Goal: Information Seeking & Learning: Learn about a topic

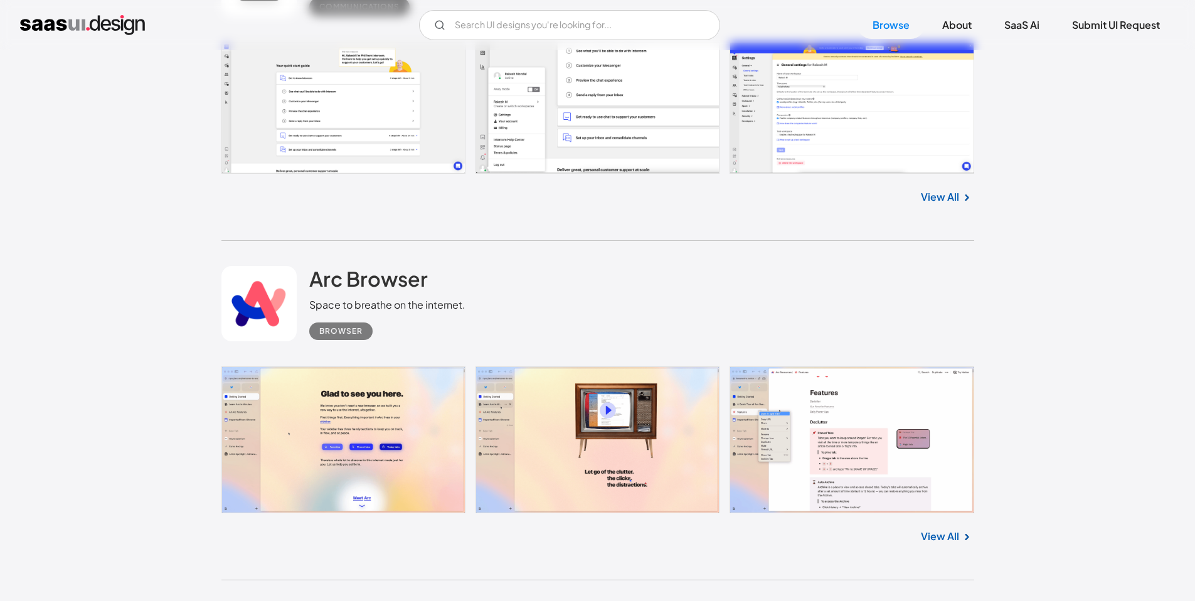
scroll to position [5191, 0]
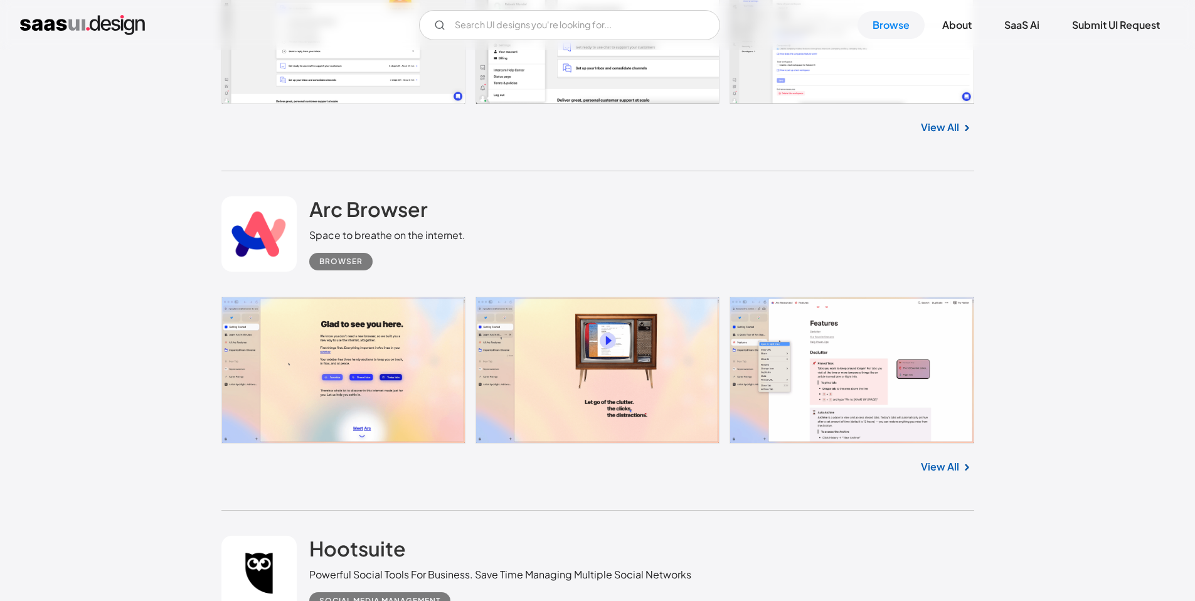
click at [388, 193] on div "Arc Browser Space to breathe on the internet. Browser" at bounding box center [598, 233] width 753 height 125
click at [385, 203] on h2 "Arc Browser" at bounding box center [368, 208] width 119 height 25
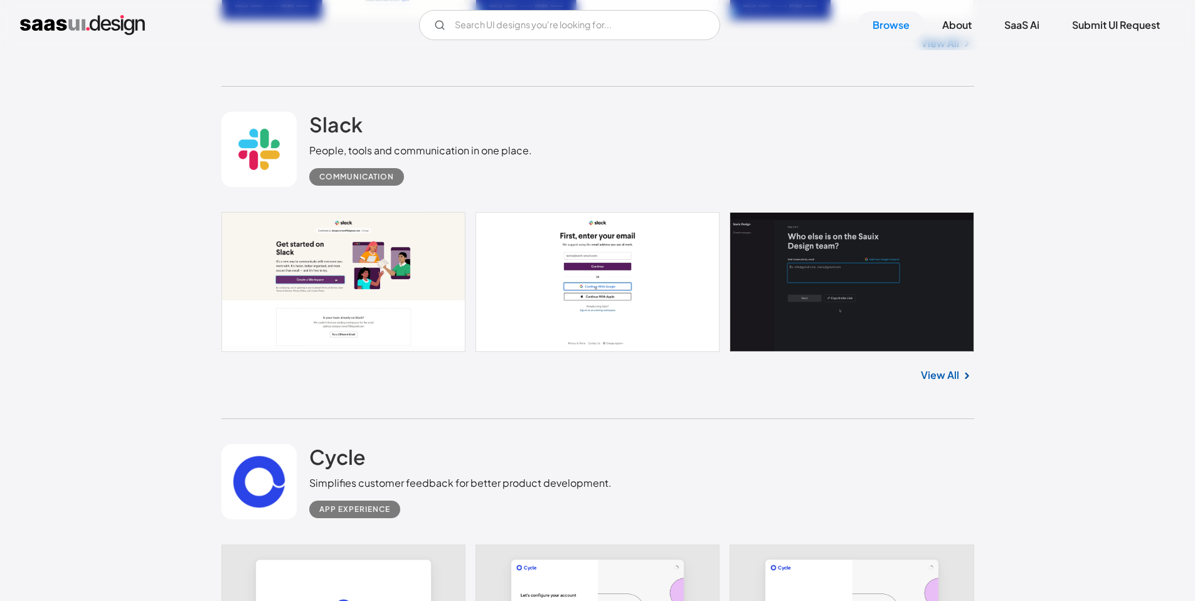
scroll to position [11116, 0]
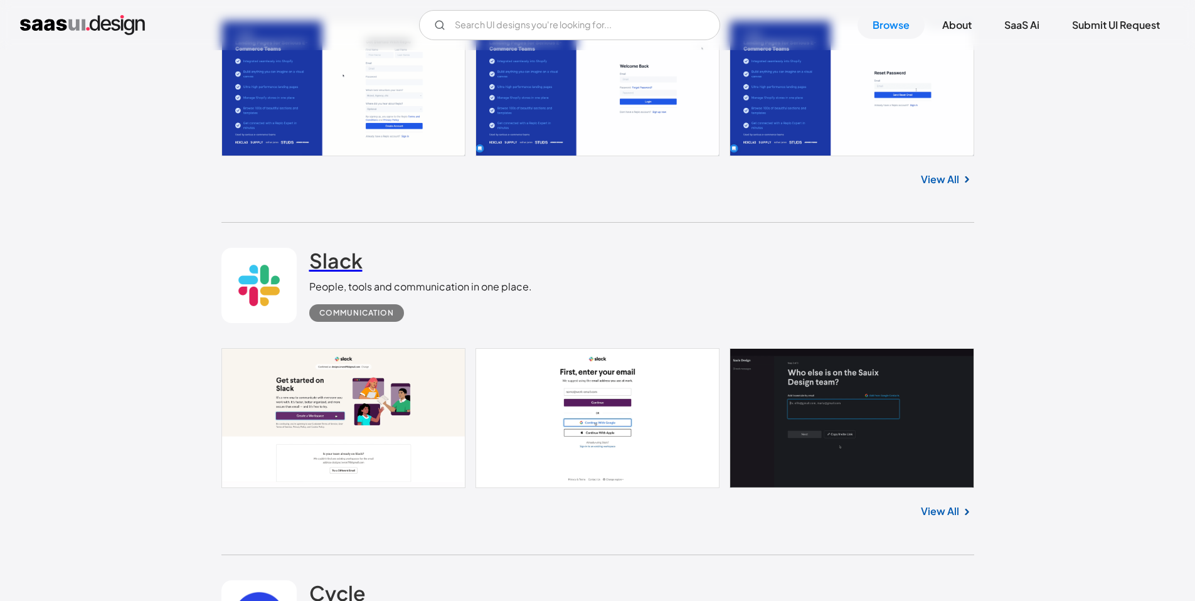
click at [343, 251] on h2 "Slack" at bounding box center [335, 260] width 53 height 25
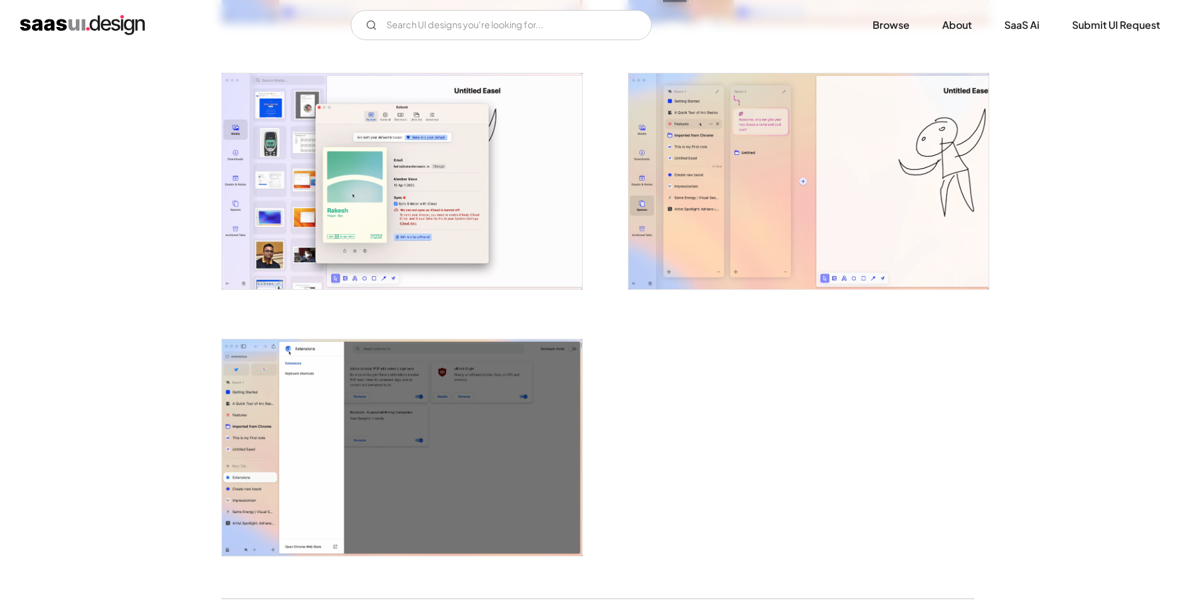
scroll to position [2817, 0]
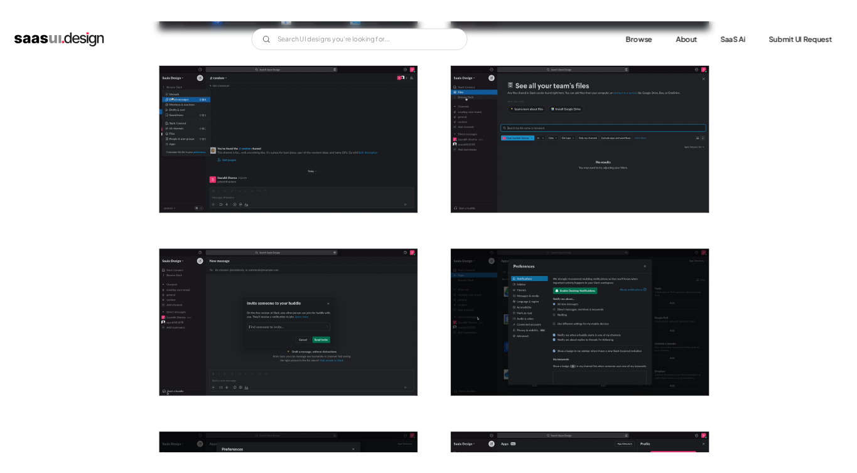
scroll to position [1355, 0]
